Goal: Information Seeking & Learning: Learn about a topic

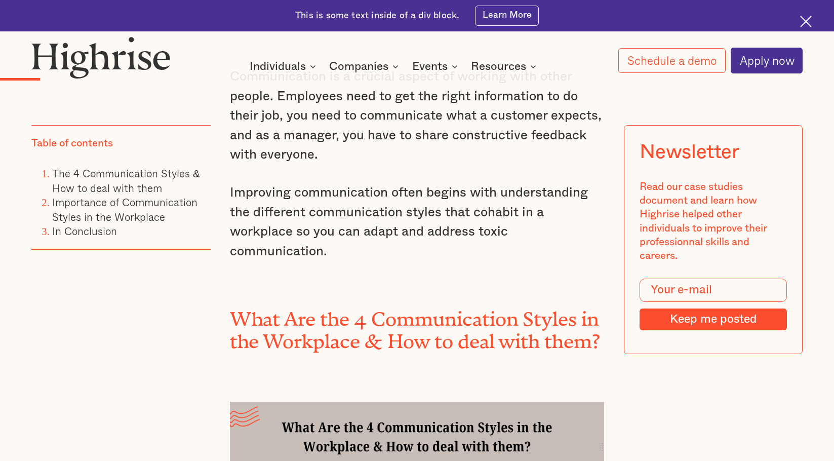
scroll to position [810, 0]
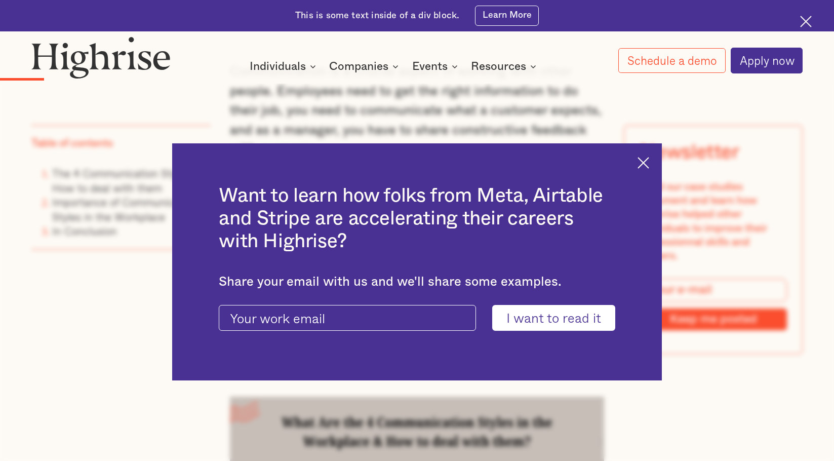
click at [648, 162] on img at bounding box center [643, 163] width 12 height 12
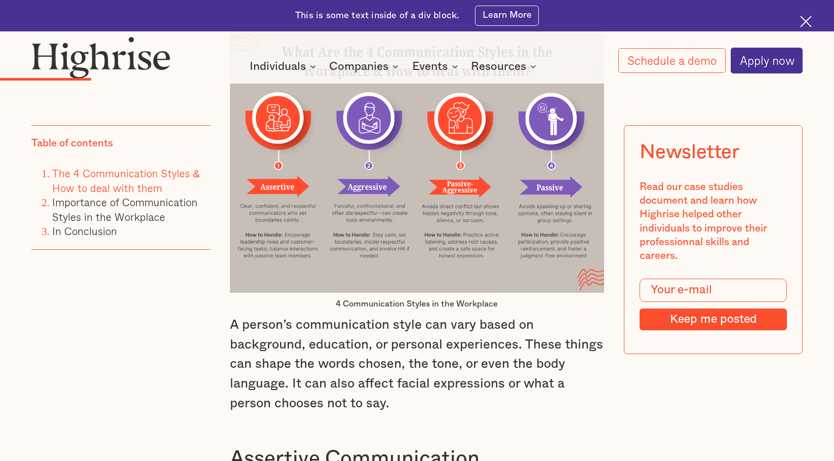
scroll to position [1367, 0]
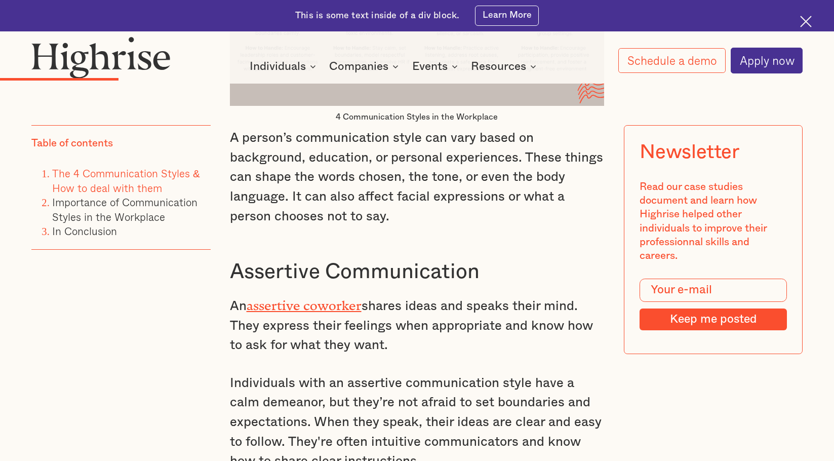
drag, startPoint x: 514, startPoint y: 239, endPoint x: 504, endPoint y: 240, distance: 10.1
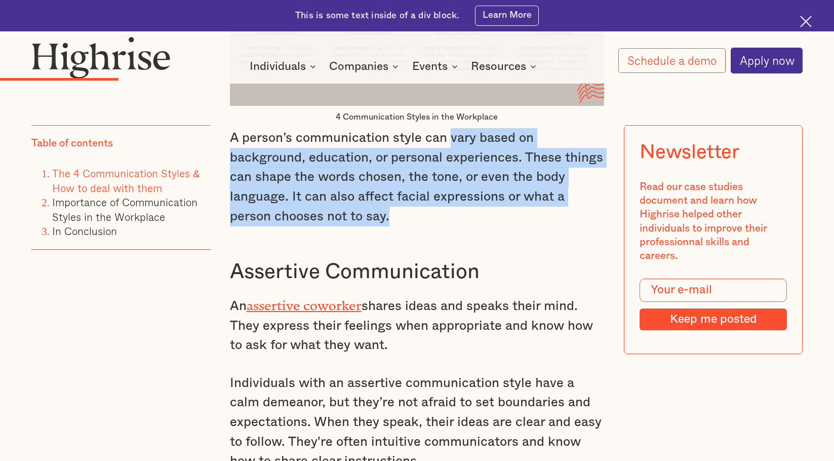
drag, startPoint x: 398, startPoint y: 227, endPoint x: 449, endPoint y: 155, distance: 87.5
click at [449, 155] on p "A person’s communication style can vary based on background, education, or pers…" at bounding box center [417, 177] width 375 height 98
copy p "vary based on background, education, or personal experiences. These things can …"
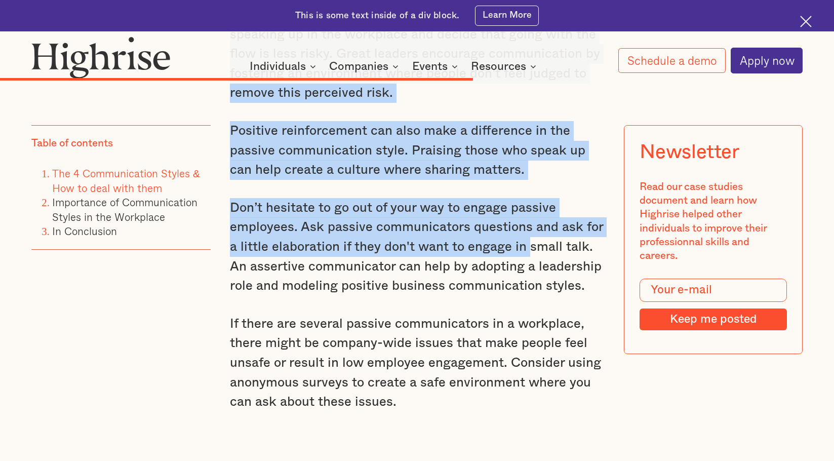
scroll to position [4151, 0]
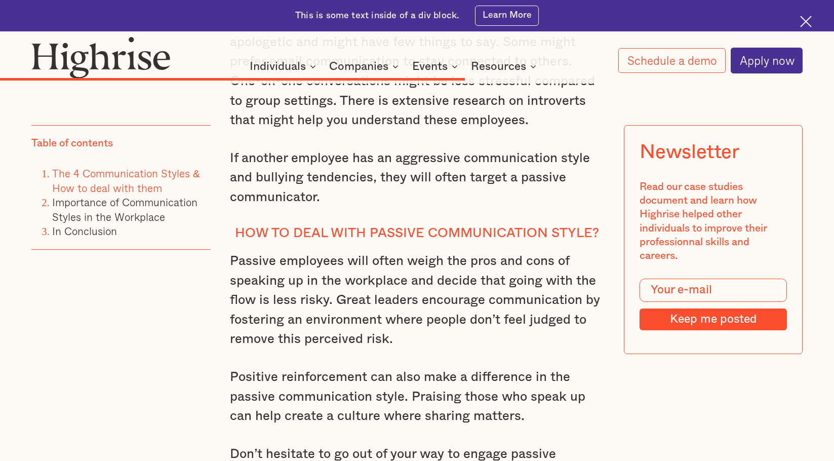
drag, startPoint x: 230, startPoint y: 181, endPoint x: 508, endPoint y: -10, distance: 337.1
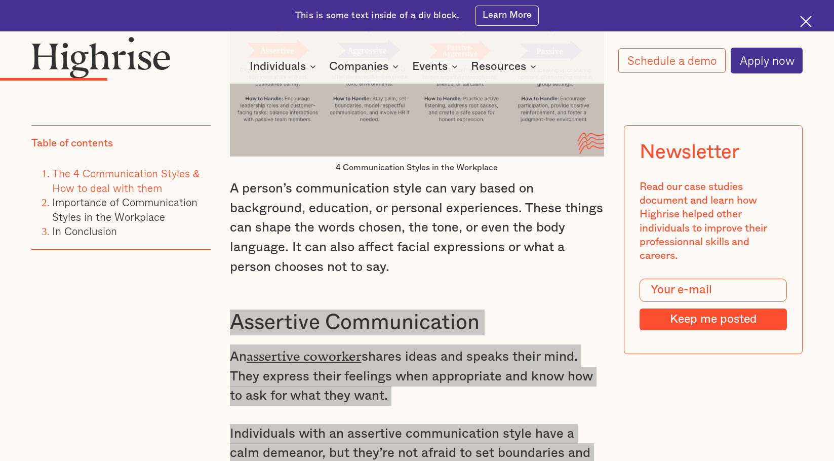
scroll to position [1468, 0]
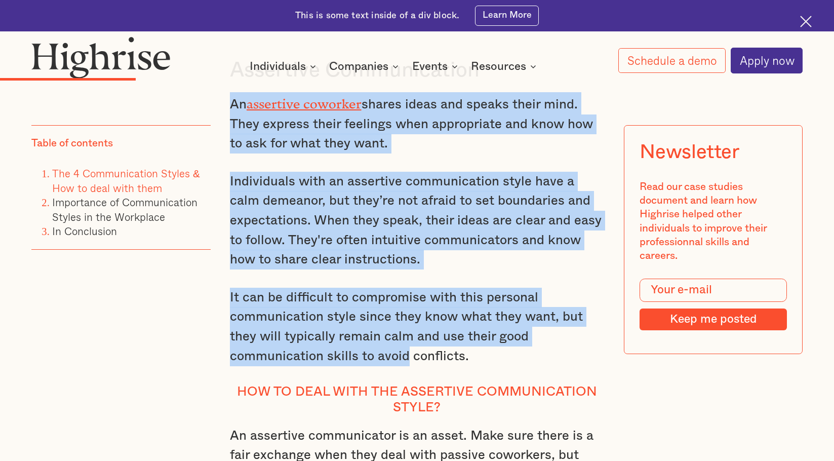
scroll to position [1569, 0]
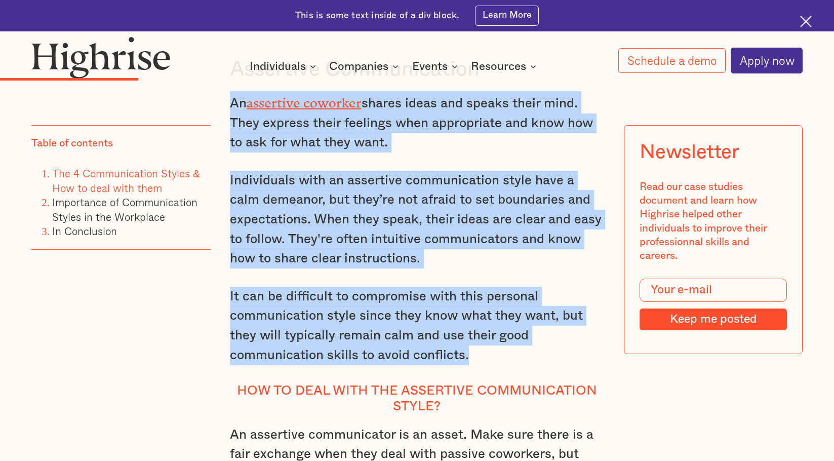
drag, startPoint x: 229, startPoint y: 214, endPoint x: 498, endPoint y: 365, distance: 308.5
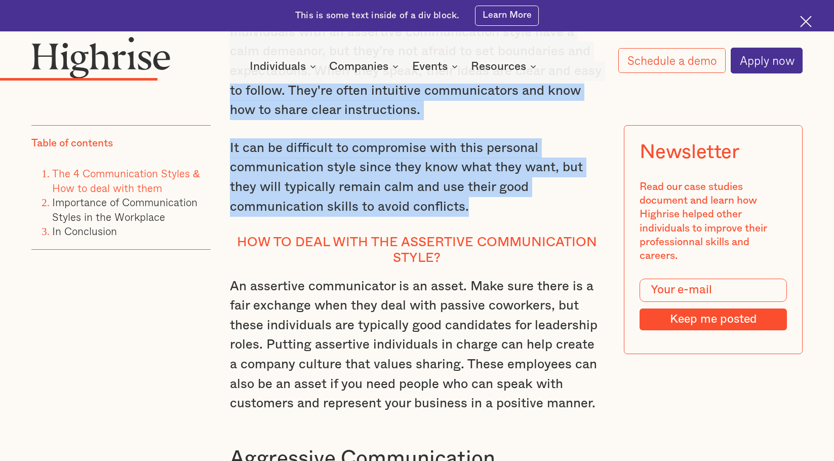
scroll to position [1721, 0]
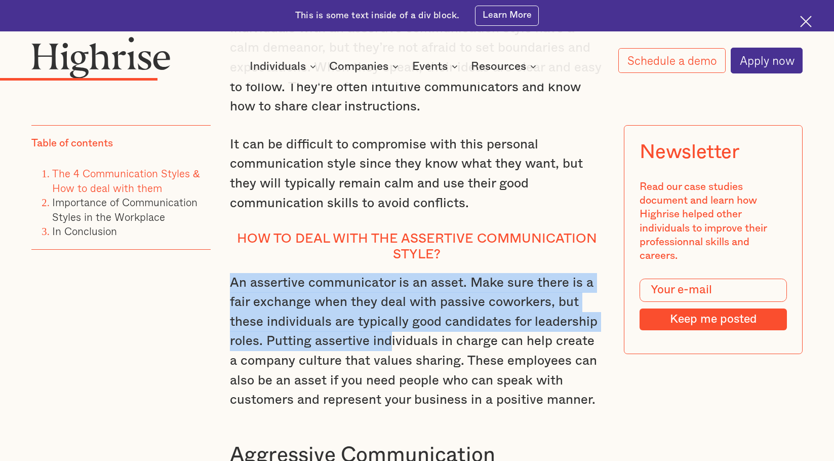
drag, startPoint x: 232, startPoint y: 292, endPoint x: 391, endPoint y: 363, distance: 174.2
click at [391, 363] on p "An assertive communicator is an asset. Make sure there is a fair exchange when …" at bounding box center [417, 341] width 375 height 137
